Goal: Information Seeking & Learning: Learn about a topic

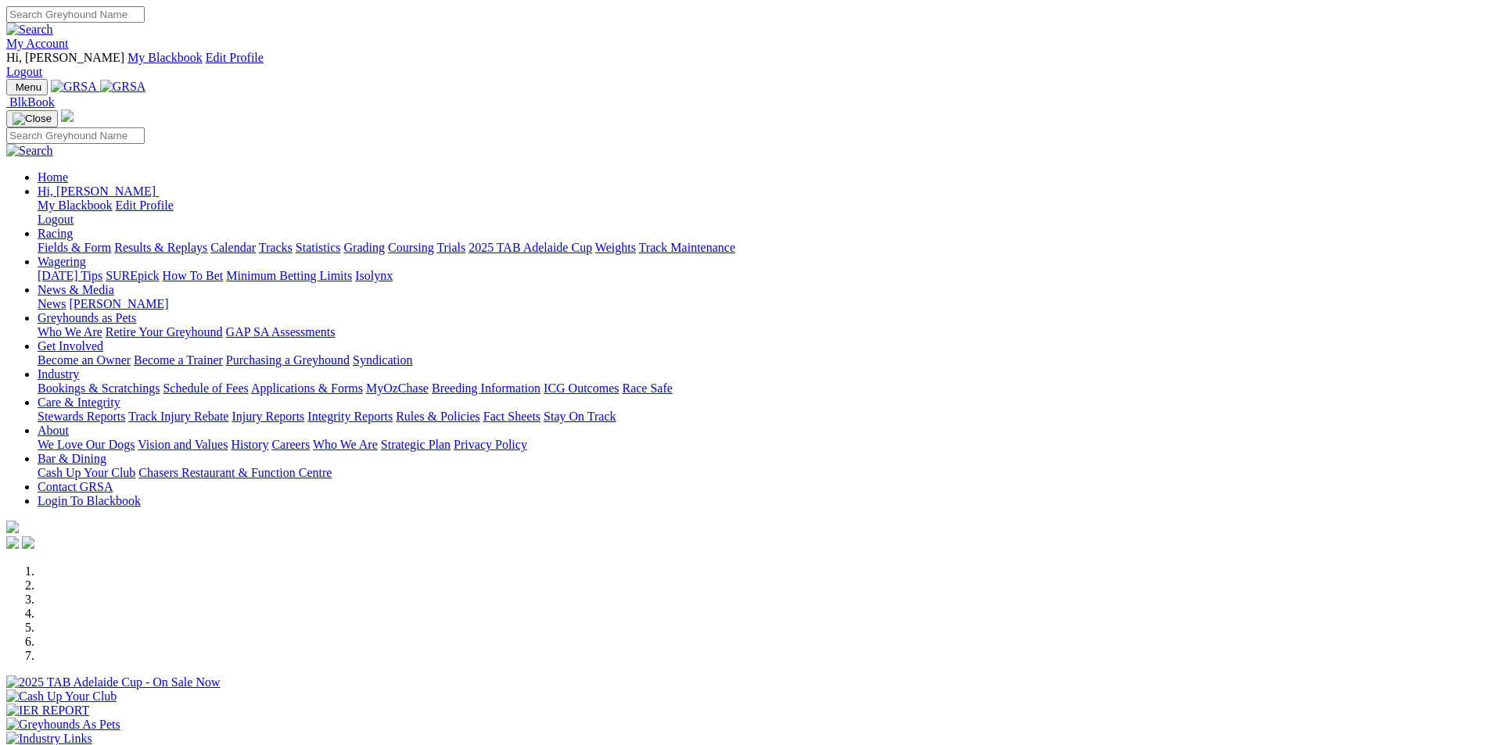
scroll to position [469, 0]
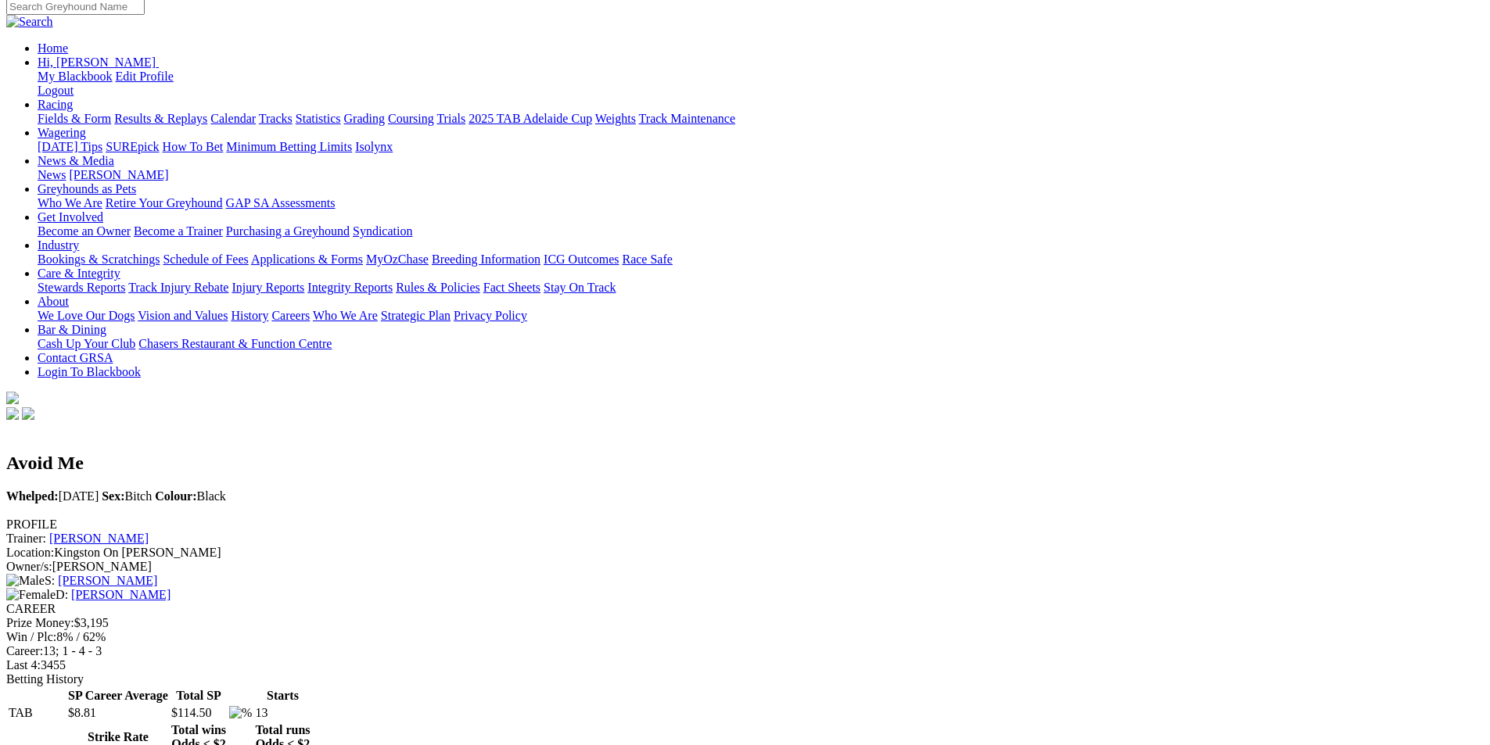
scroll to position [391, 0]
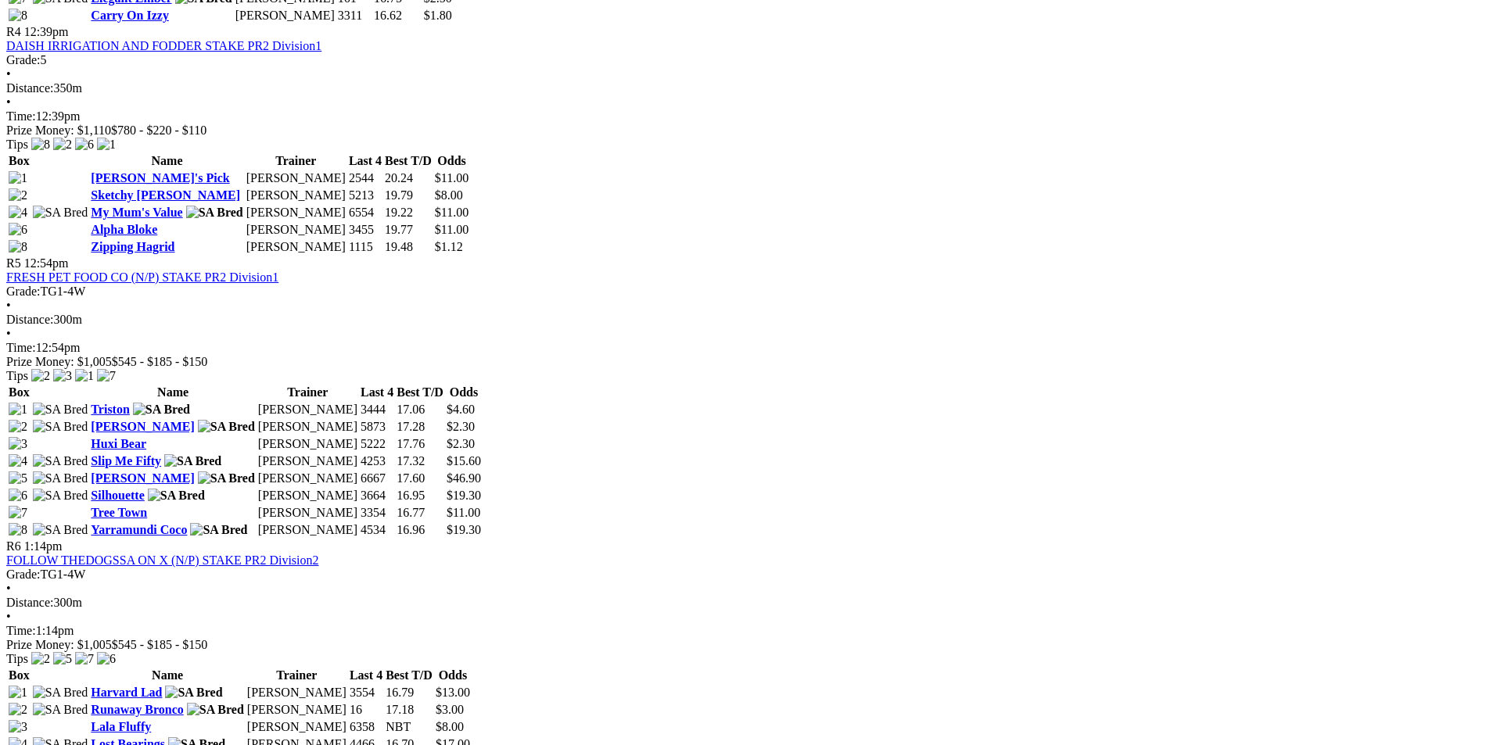
scroll to position [1642, 0]
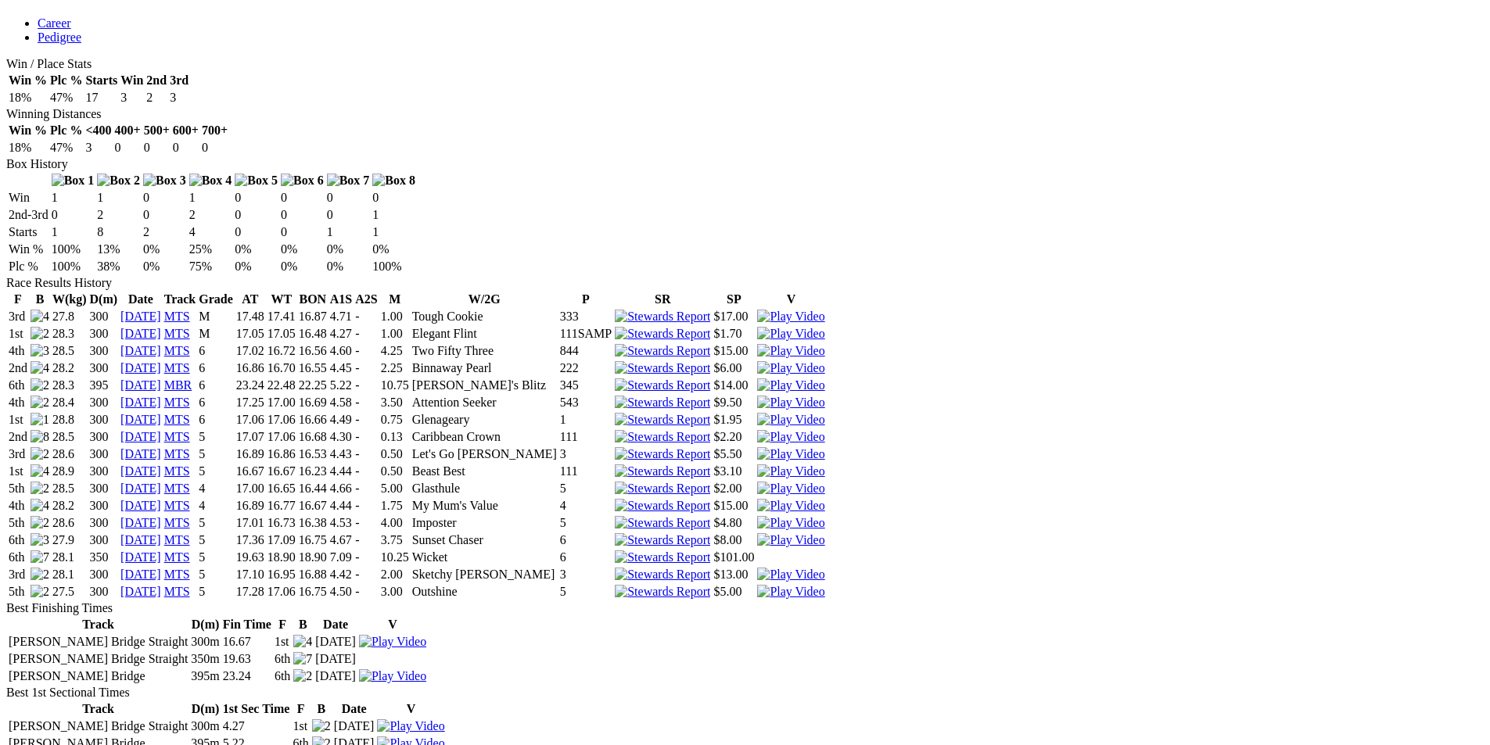
scroll to position [626, 0]
